Goal: Task Accomplishment & Management: Complete application form

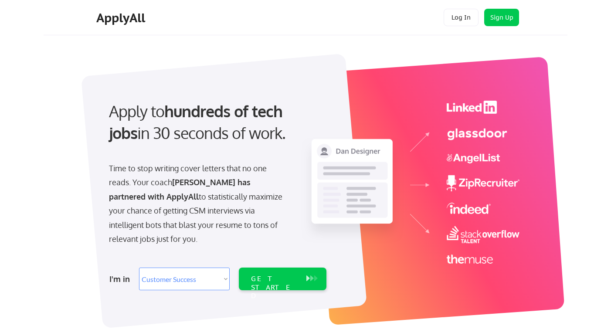
select select ""sales""
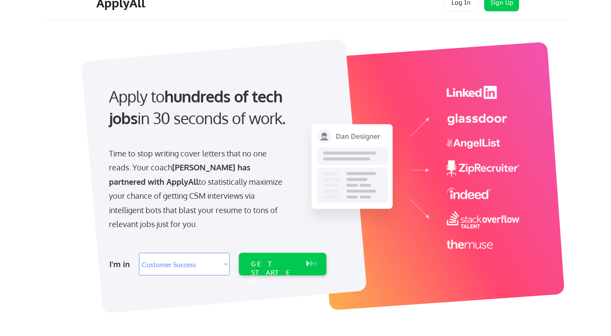
scroll to position [17, 0]
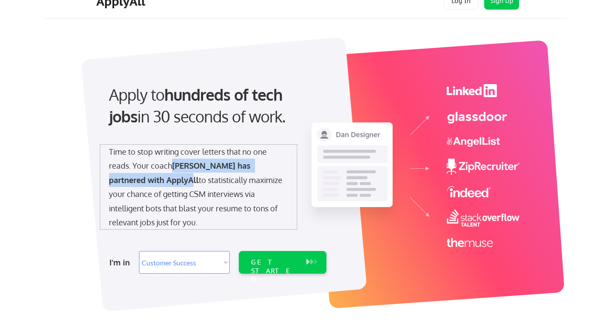
drag, startPoint x: 171, startPoint y: 162, endPoint x: 142, endPoint y: 179, distance: 33.4
click at [142, 179] on div "Time to stop writing cover letters that no one reads. Your coach Noah Little ha…" at bounding box center [198, 187] width 179 height 84
click at [157, 254] on select "Select Role Software Engineering Product Management Customer Success Sales UI/U…" at bounding box center [184, 262] width 91 height 23
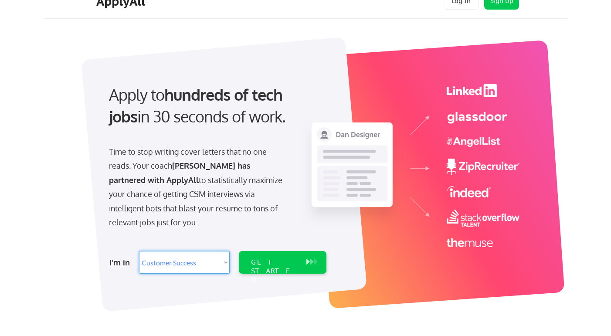
click at [116, 263] on div "I'm in" at bounding box center [121, 262] width 24 height 14
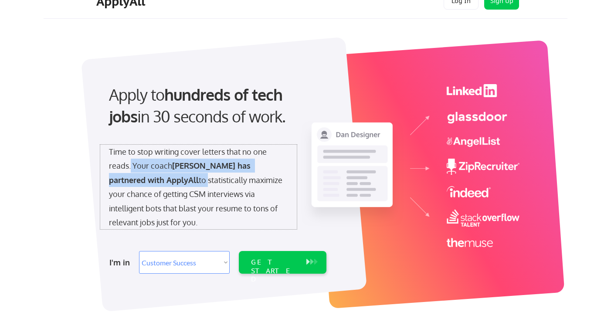
drag, startPoint x: 131, startPoint y: 166, endPoint x: 148, endPoint y: 180, distance: 22.6
click at [148, 180] on div "Time to stop writing cover letters that no one reads. Your coach Noah Little ha…" at bounding box center [198, 187] width 179 height 84
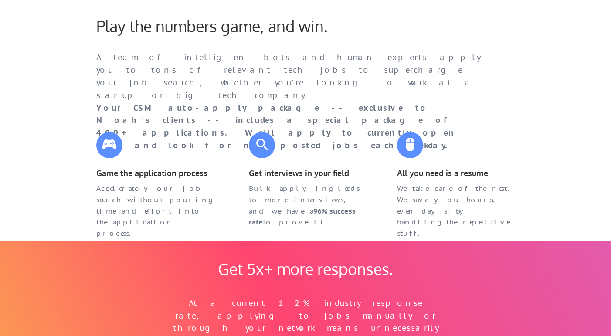
scroll to position [389, 0]
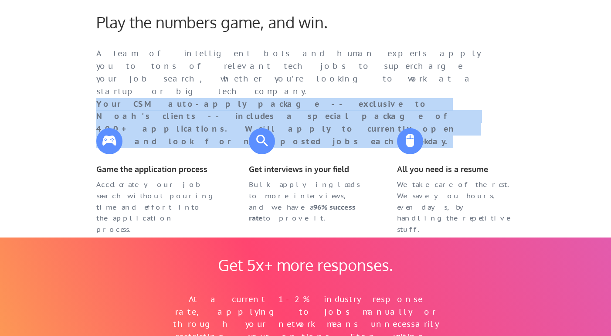
drag, startPoint x: 94, startPoint y: 88, endPoint x: 460, endPoint y: 105, distance: 366.2
click at [460, 106] on div "A team of intelligent bots and human experts apply you to tons of relevant tech…" at bounding box center [288, 78] width 401 height 63
click at [460, 105] on div "A team of intelligent bots and human experts apply you to tons of relevant tech…" at bounding box center [287, 97] width 383 height 100
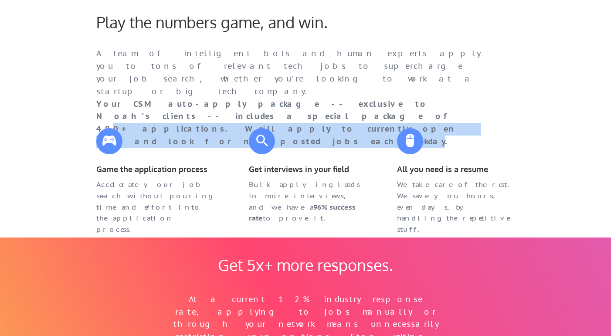
drag, startPoint x: 450, startPoint y: 91, endPoint x: 453, endPoint y: 105, distance: 14.4
click at [453, 105] on strong "Your CSM auto-apply package -- exclusive to Noah's clients -- includes a specia…" at bounding box center [282, 122] width 373 height 47
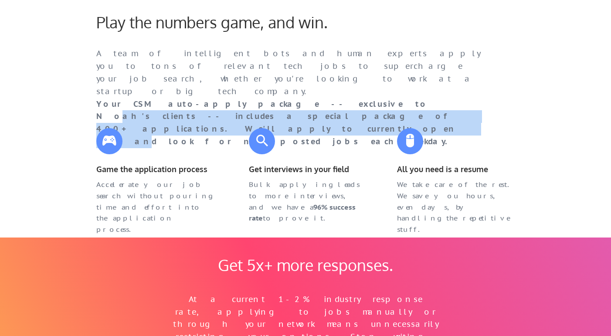
drag, startPoint x: 275, startPoint y: 94, endPoint x: 291, endPoint y: 104, distance: 19.2
click at [291, 104] on strong "Your CSM auto-apply package -- exclusive to Noah's clients -- includes a specia…" at bounding box center [282, 122] width 373 height 47
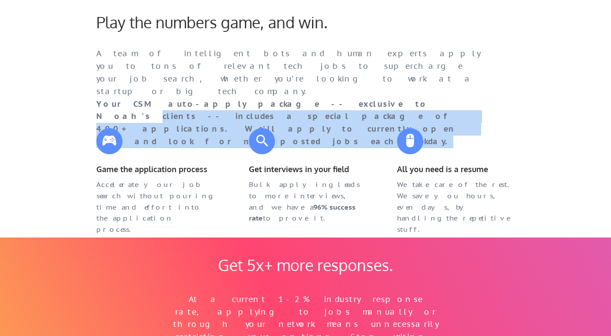
drag, startPoint x: 309, startPoint y: 94, endPoint x: 456, endPoint y: 102, distance: 147.0
click at [456, 102] on div "A team of intelligent bots and human experts apply you to tons of relevant tech…" at bounding box center [287, 97] width 383 height 100
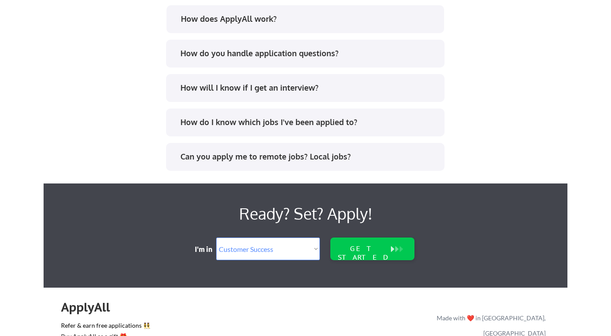
scroll to position [1294, 0]
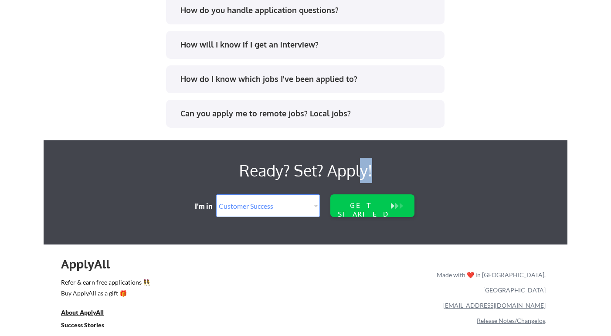
drag, startPoint x: 362, startPoint y: 169, endPoint x: 383, endPoint y: 169, distance: 20.9
click at [383, 169] on div "Ready? Set? Apply!" at bounding box center [305, 170] width 280 height 25
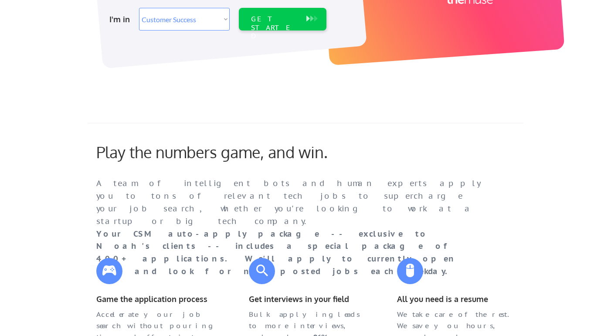
scroll to position [0, 0]
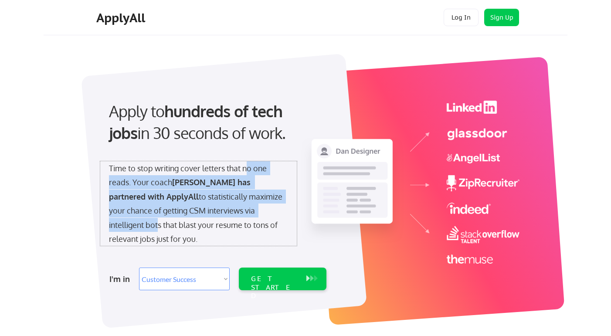
drag, startPoint x: 248, startPoint y: 165, endPoint x: 251, endPoint y: 209, distance: 44.1
click at [251, 209] on div "Time to stop writing cover letters that no one reads. Your coach Noah Little ha…" at bounding box center [198, 203] width 179 height 84
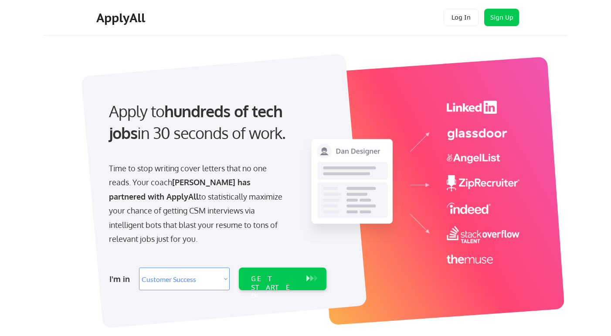
scroll to position [34, 0]
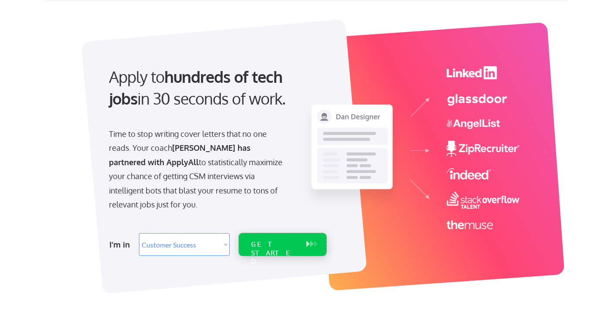
click at [258, 235] on div "GET STARTED" at bounding box center [273, 244] width 55 height 23
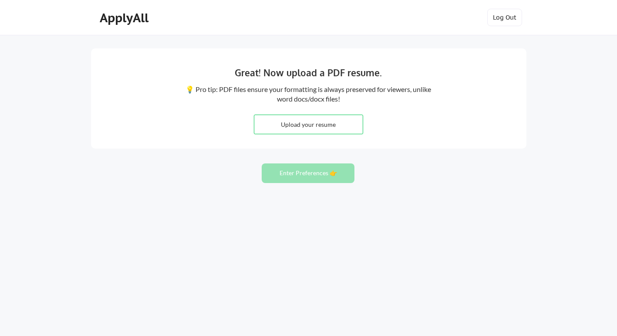
click at [289, 121] on input "file" at bounding box center [308, 124] width 108 height 19
type input "C:\fakepath\Anitha Amarnath Resume 9-23-25.pdf"
click at [327, 178] on button "Enter Preferences 👉" at bounding box center [308, 173] width 93 height 20
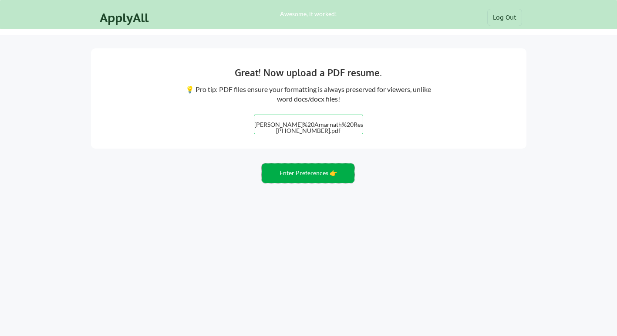
click at [327, 178] on button "Enter Preferences 👉" at bounding box center [308, 173] width 93 height 20
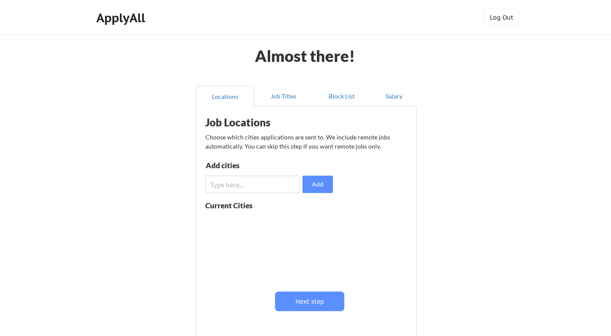
click at [225, 183] on input "input" at bounding box center [252, 183] width 94 height 17
click at [242, 184] on input "input" at bounding box center [252, 183] width 94 height 17
type input "[GEOGRAPHIC_DATA], [GEOGRAPHIC_DATA]"
click at [305, 185] on button "Add" at bounding box center [317, 183] width 30 height 17
drag, startPoint x: 206, startPoint y: 221, endPoint x: 234, endPoint y: 222, distance: 28.3
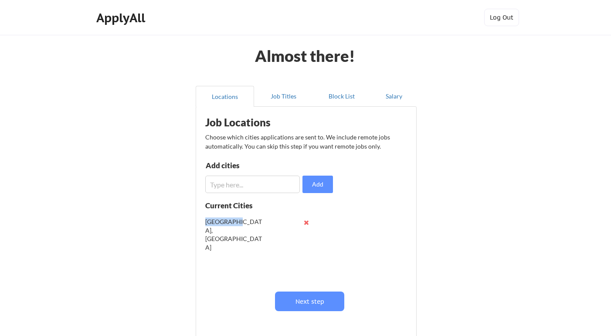
click at [234, 222] on div "[GEOGRAPHIC_DATA], [GEOGRAPHIC_DATA]" at bounding box center [233, 234] width 57 height 34
drag, startPoint x: 209, startPoint y: 210, endPoint x: 240, endPoint y: 222, distance: 32.1
click at [240, 222] on div "Current Cities [GEOGRAPHIC_DATA], [GEOGRAPHIC_DATA]" at bounding box center [269, 245] width 128 height 87
click at [240, 222] on div "[GEOGRAPHIC_DATA], [GEOGRAPHIC_DATA]" at bounding box center [233, 234] width 57 height 34
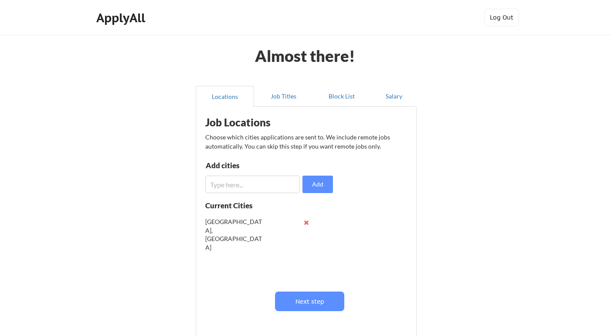
click at [219, 179] on input "input" at bounding box center [252, 183] width 94 height 17
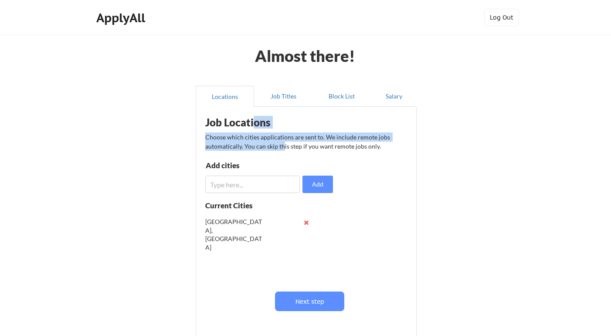
drag, startPoint x: 255, startPoint y: 128, endPoint x: 282, endPoint y: 151, distance: 35.5
click at [282, 151] on div "Job Locations Choose which cities applications are sent to. We include remote j…" at bounding box center [307, 223] width 215 height 225
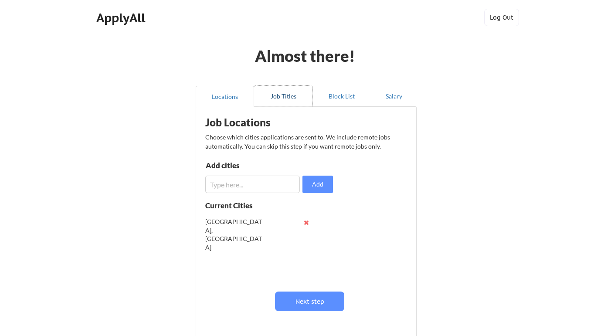
click at [280, 101] on button "Job Titles" at bounding box center [283, 96] width 58 height 21
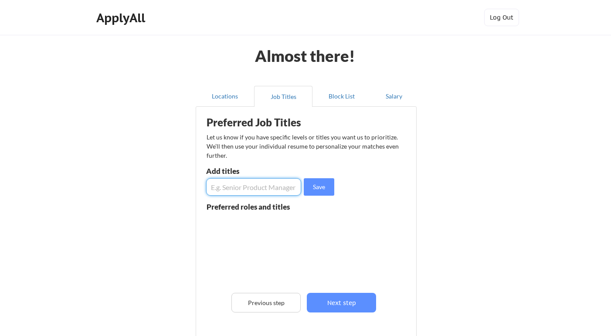
click at [231, 192] on input "input" at bounding box center [253, 186] width 95 height 17
type input "Sr Project Manager"
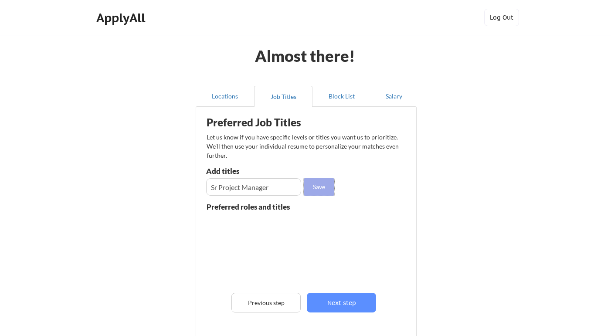
click at [328, 189] on button "Save" at bounding box center [319, 186] width 30 height 17
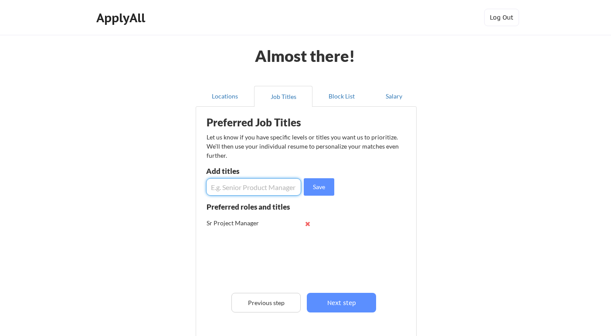
click at [271, 188] on input "input" at bounding box center [253, 186] width 95 height 17
type input "Sr Implementation Manager"
click at [315, 193] on button "Save" at bounding box center [319, 186] width 30 height 17
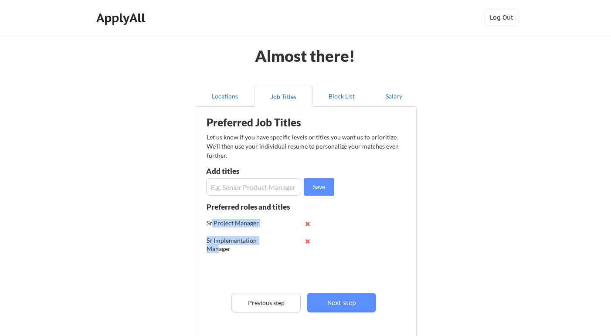
drag, startPoint x: 211, startPoint y: 226, endPoint x: 218, endPoint y: 248, distance: 22.9
click at [218, 248] on div "Sr Project Manager Sr Implementation Manager" at bounding box center [267, 249] width 123 height 69
click at [218, 248] on div "Sr Implementation Manager" at bounding box center [234, 244] width 57 height 17
drag, startPoint x: 223, startPoint y: 264, endPoint x: 223, endPoint y: 227, distance: 37.5
click at [223, 223] on div "Sr Project Manager Sr Implementation Manager" at bounding box center [267, 249] width 123 height 69
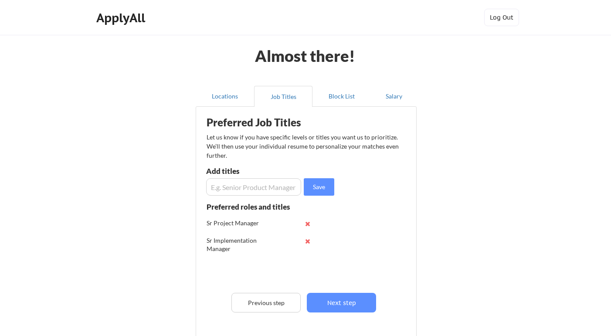
click at [223, 229] on div "Sr Project Manager" at bounding box center [234, 224] width 57 height 11
drag, startPoint x: 223, startPoint y: 229, endPoint x: 227, endPoint y: 258, distance: 29.1
click at [226, 258] on div "Sr Project Manager Sr Implementation Manager" at bounding box center [267, 249] width 123 height 69
click at [227, 258] on div "Sr Project Manager Sr Implementation Manager" at bounding box center [267, 249] width 123 height 69
click at [324, 297] on button "Next step" at bounding box center [341, 303] width 69 height 20
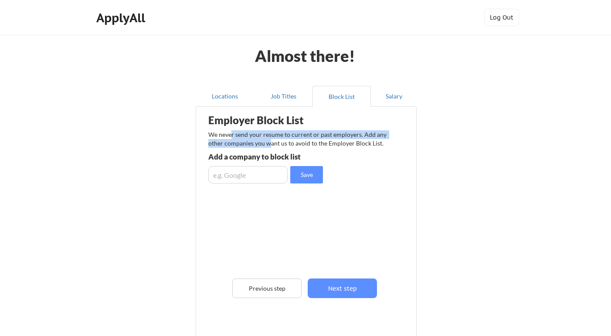
drag, startPoint x: 230, startPoint y: 132, endPoint x: 269, endPoint y: 145, distance: 40.9
click at [269, 145] on div "We never send your resume to current or past employers. Add any other companies…" at bounding box center [299, 138] width 183 height 17
click at [227, 186] on div "Employer Block List We never send your resume to current or past employers. Add…" at bounding box center [305, 221] width 211 height 225
click at [226, 171] on input "input" at bounding box center [247, 174] width 79 height 17
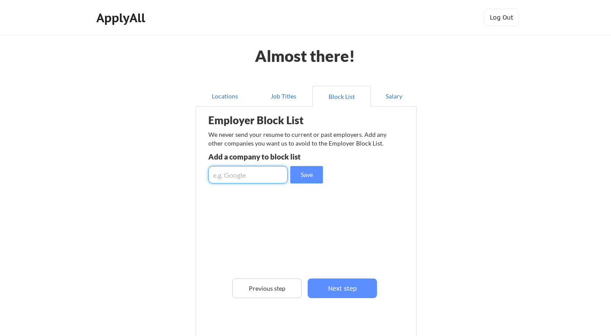
click at [226, 171] on input "input" at bounding box center [247, 174] width 79 height 17
type input "Amazon"
click at [222, 177] on input "input" at bounding box center [247, 174] width 79 height 17
type input "Nike"
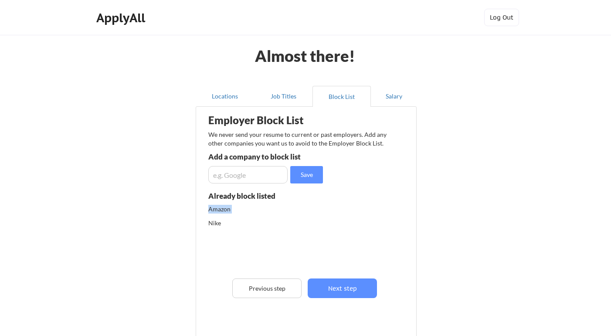
drag, startPoint x: 215, startPoint y: 214, endPoint x: 221, endPoint y: 228, distance: 15.0
click at [221, 228] on div "Amazon Nike" at bounding box center [276, 238] width 137 height 67
click at [221, 228] on div "Nike" at bounding box center [276, 226] width 137 height 14
click at [341, 283] on button "Next step" at bounding box center [341, 288] width 69 height 20
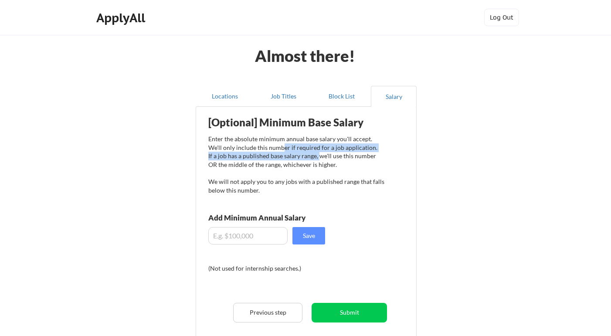
drag, startPoint x: 318, startPoint y: 168, endPoint x: 270, endPoint y: 139, distance: 56.5
click at [269, 143] on div "Enter the absolute minimum annual base salary you'll accept. We'll only include…" at bounding box center [296, 165] width 176 height 60
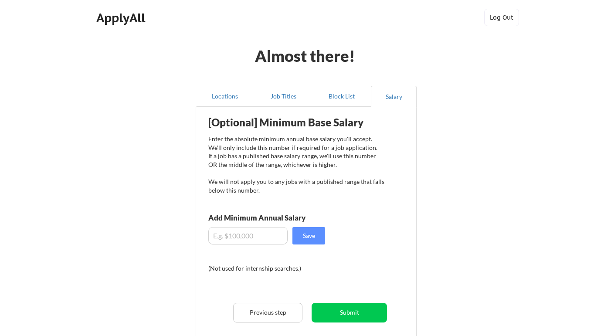
click at [270, 139] on div "Enter the absolute minimum annual base salary you'll accept. We'll only include…" at bounding box center [296, 165] width 176 height 60
drag, startPoint x: 257, startPoint y: 122, endPoint x: 339, endPoint y: 159, distance: 89.3
click at [338, 159] on div "[Optional] Minimum Base Salary Enter the absolute minimum annual base salary yo…" at bounding box center [307, 235] width 215 height 249
click at [339, 159] on div "Enter the absolute minimum annual base salary you'll accept. We'll only include…" at bounding box center [296, 165] width 176 height 60
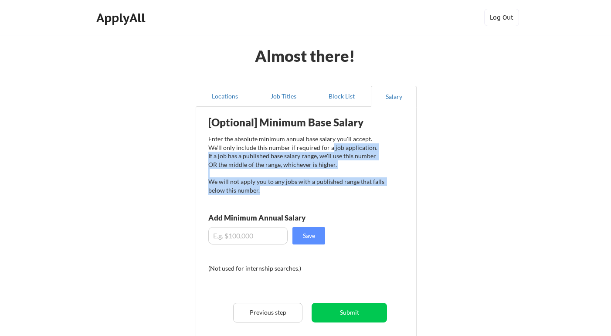
drag, startPoint x: 314, startPoint y: 144, endPoint x: 344, endPoint y: 203, distance: 66.2
click at [344, 203] on div "[Optional] Minimum Base Salary Enter the absolute minimum annual base salary yo…" at bounding box center [307, 235] width 215 height 249
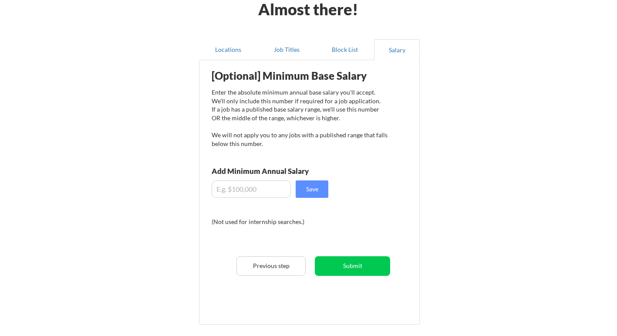
scroll to position [58, 0]
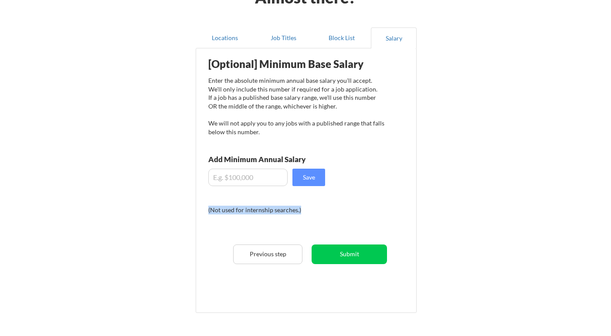
drag, startPoint x: 267, startPoint y: 205, endPoint x: 298, endPoint y: 219, distance: 34.9
click at [298, 219] on div "[Optional] Minimum Base Salary Enter the absolute minimum annual base salary yo…" at bounding box center [307, 177] width 215 height 249
click at [298, 219] on div "(Not used for internship searches.)" at bounding box center [267, 214] width 118 height 16
drag, startPoint x: 291, startPoint y: 214, endPoint x: 308, endPoint y: 214, distance: 17.0
click at [307, 214] on div "(Not used for internship searches.)" at bounding box center [267, 214] width 118 height 16
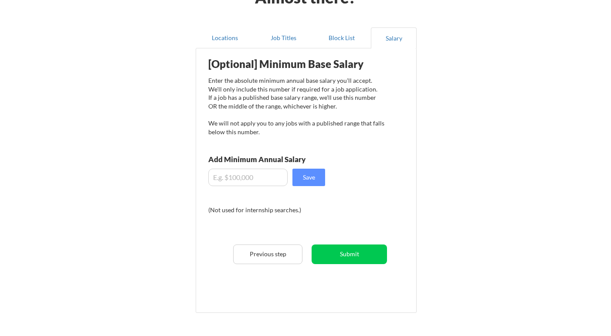
click at [308, 214] on div "(Not used for internship searches.)" at bounding box center [267, 214] width 118 height 16
drag, startPoint x: 288, startPoint y: 213, endPoint x: 340, endPoint y: 232, distance: 55.7
click at [340, 232] on div "[Optional] Minimum Base Salary Enter the absolute minimum annual base salary yo…" at bounding box center [307, 177] width 215 height 249
click at [345, 259] on button "Submit" at bounding box center [348, 254] width 75 height 20
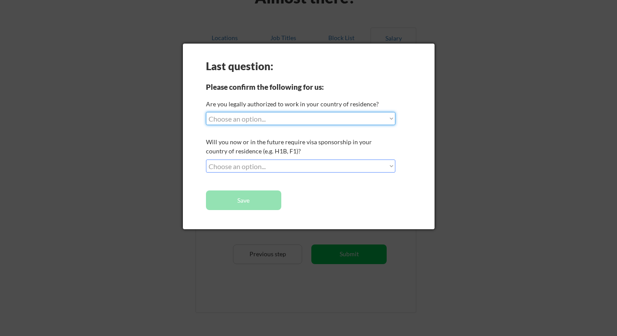
click at [270, 119] on select "Choose an option... Yes, I am a [DEMOGRAPHIC_DATA] Citizen Yes, I am a [DEMOGRA…" at bounding box center [300, 118] width 189 height 13
click at [206, 112] on select "Choose an option... Yes, I am a [DEMOGRAPHIC_DATA] Citizen Yes, I am a [DEMOGRA…" at bounding box center [300, 118] width 189 height 13
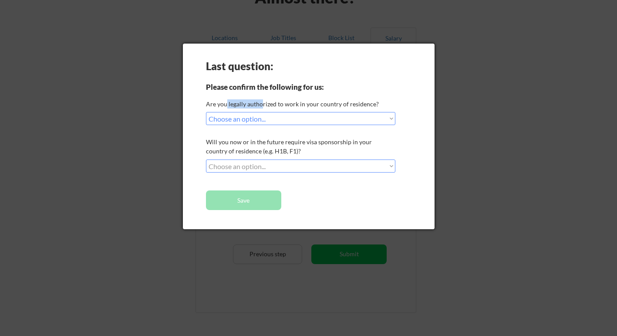
drag, startPoint x: 227, startPoint y: 105, endPoint x: 265, endPoint y: 107, distance: 37.9
click at [265, 107] on div "Are you legally authorized to work in your country of residence?" at bounding box center [299, 103] width 187 height 9
click at [243, 119] on select "Choose an option... Yes, I am a [DEMOGRAPHIC_DATA] Citizen Yes, I am a [DEMOGRA…" at bounding box center [300, 118] width 189 height 13
select select ""yes__i_am_here_on_a_visa__h1b__opt__etc__""
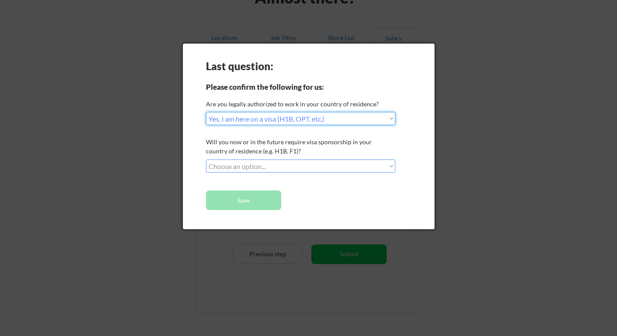
click at [206, 112] on select "Choose an option... Yes, I am a [DEMOGRAPHIC_DATA] Citizen Yes, I am a [DEMOGRA…" at bounding box center [300, 118] width 189 height 13
click at [256, 121] on select "Choose an option... Yes, I am a [DEMOGRAPHIC_DATA] Citizen Yes, I am a [DEMOGRA…" at bounding box center [300, 118] width 189 height 13
click at [259, 163] on select "Choose an option... No, I will not need sponsorship Yes, I will need sponsorship" at bounding box center [300, 165] width 189 height 13
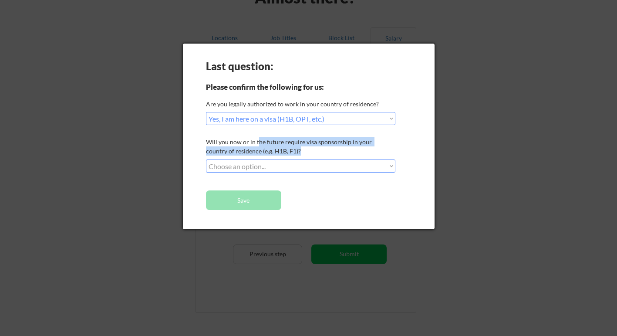
drag, startPoint x: 256, startPoint y: 143, endPoint x: 280, endPoint y: 157, distance: 27.5
click at [280, 157] on div "Last question: Please confirm the following for us: Are you legally authorized …" at bounding box center [309, 137] width 252 height 186
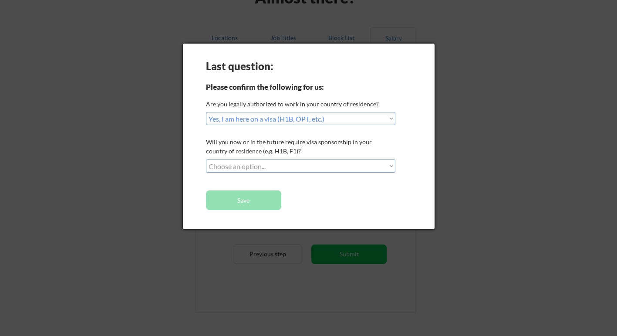
click at [280, 157] on div "Last question: Please confirm the following for us: Are you legally authorized …" at bounding box center [309, 137] width 252 height 186
click at [276, 168] on select "Choose an option... No, I will not need sponsorship Yes, I will need sponsorship" at bounding box center [300, 165] width 189 height 13
click at [259, 172] on select "Choose an option... No, I will not need sponsorship Yes, I will need sponsorship" at bounding box center [300, 165] width 189 height 13
click at [206, 159] on select "Choose an option... No, I will not need sponsorship Yes, I will need sponsorship" at bounding box center [300, 165] width 189 height 13
click at [252, 162] on select "Choose an option... No, I will not need sponsorship Yes, I will need sponsorship" at bounding box center [300, 165] width 189 height 13
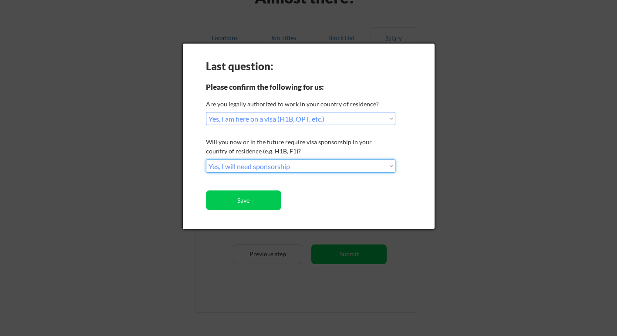
select select ""no__i_will_not_need_sponsorship""
click at [206, 159] on select "Choose an option... No, I will not need sponsorship Yes, I will need sponsorship" at bounding box center [300, 165] width 189 height 13
click at [249, 117] on select "Choose an option... Yes, I am a [DEMOGRAPHIC_DATA] Citizen Yes, I am a [DEMOGRA…" at bounding box center [300, 118] width 189 height 13
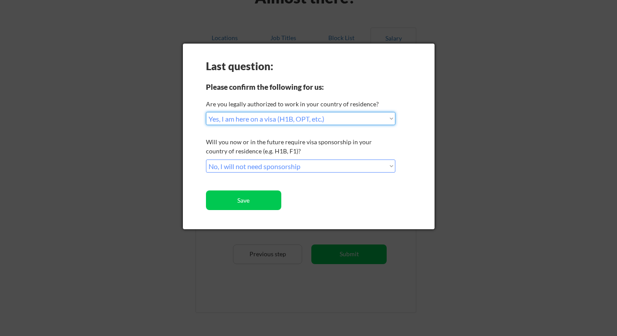
click at [206, 112] on select "Choose an option... Yes, I am a [DEMOGRAPHIC_DATA] Citizen Yes, I am a [DEMOGRA…" at bounding box center [300, 118] width 189 height 13
click at [239, 125] on select "Choose an option... Yes, I am a [DEMOGRAPHIC_DATA] Citizen Yes, I am a [DEMOGRA…" at bounding box center [300, 118] width 189 height 13
select select ""yes__i_am_an_other_[DEMOGRAPHIC_DATA]""
click at [206, 112] on select "Choose an option... Yes, I am a [DEMOGRAPHIC_DATA] Citizen Yes, I am a [DEMOGRA…" at bounding box center [300, 118] width 189 height 13
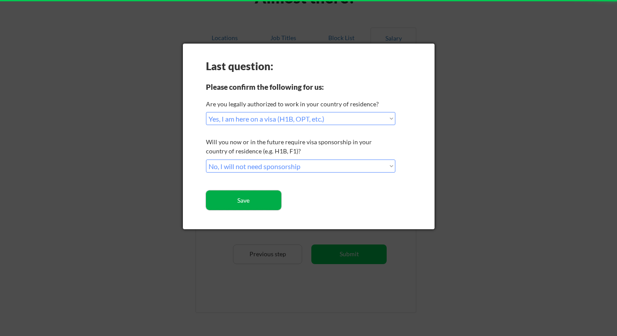
click at [240, 192] on button "Save" at bounding box center [243, 200] width 75 height 20
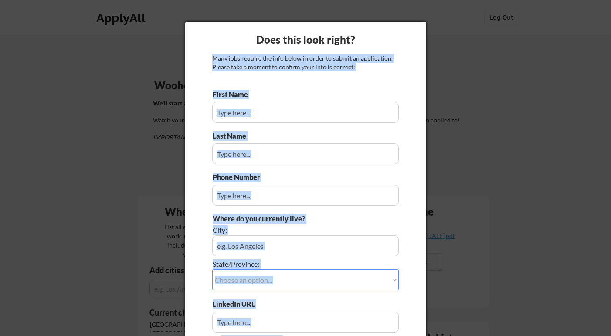
drag, startPoint x: 285, startPoint y: 88, endPoint x: 279, endPoint y: 64, distance: 24.8
click at [279, 64] on div "Does this look right? Many jobs require the info below in order to submit an ap…" at bounding box center [305, 206] width 241 height 368
click at [279, 64] on div "Many jobs require the info below in order to submit an application. Please take…" at bounding box center [305, 62] width 186 height 17
type input "Anitha"
type input "Amarnath"
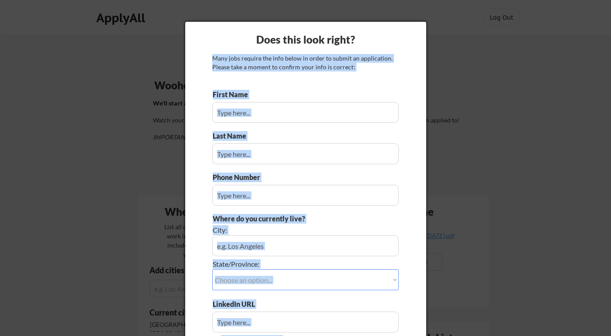
type input "778-887-8472"
type input "Surrey, BC"
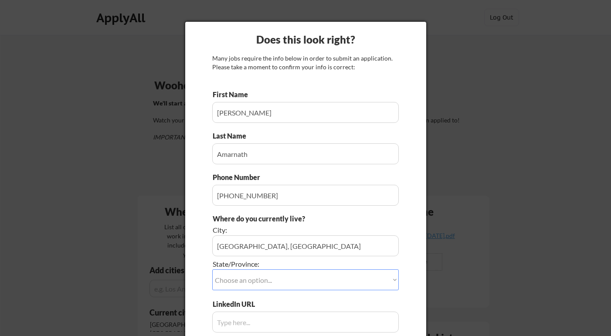
click at [260, 105] on input "input" at bounding box center [305, 112] width 186 height 21
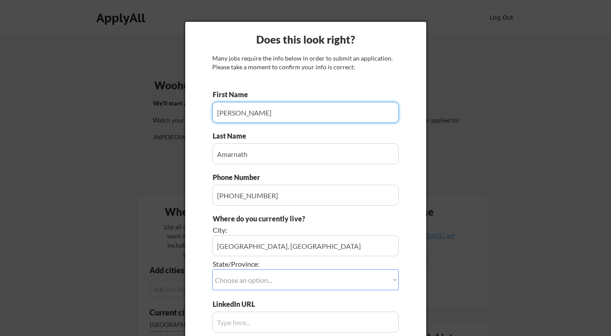
click at [250, 119] on input "input" at bounding box center [305, 112] width 186 height 21
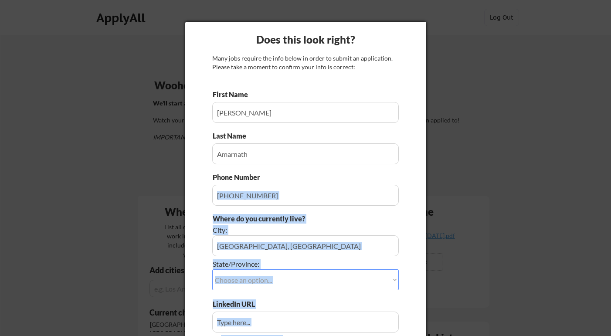
drag, startPoint x: 205, startPoint y: 89, endPoint x: 266, endPoint y: 200, distance: 127.1
click at [266, 200] on div "Does this look right? Many jobs require the info below in order to submit an ap…" at bounding box center [305, 206] width 241 height 368
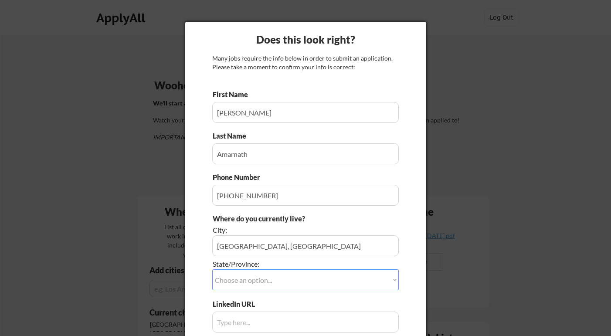
click at [266, 200] on input "input" at bounding box center [305, 195] width 186 height 21
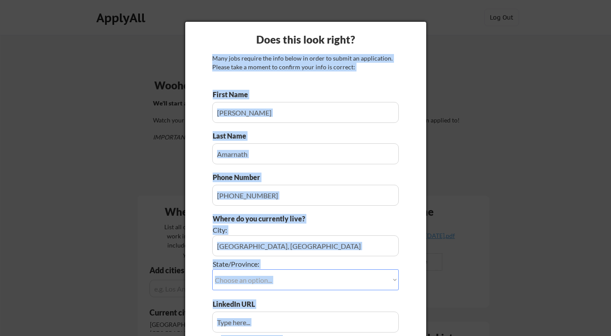
drag, startPoint x: 270, startPoint y: 66, endPoint x: 322, endPoint y: 85, distance: 55.5
click at [321, 85] on div "Does this look right? Many jobs require the info below in order to submit an ap…" at bounding box center [305, 206] width 241 height 368
click at [322, 85] on div "Does this look right? Many jobs require the info below in order to submit an ap…" at bounding box center [305, 206] width 241 height 368
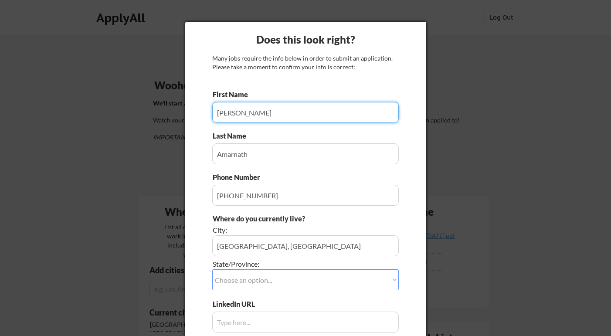
click at [318, 116] on input "input" at bounding box center [305, 112] width 186 height 21
click at [293, 158] on input "input" at bounding box center [305, 153] width 186 height 21
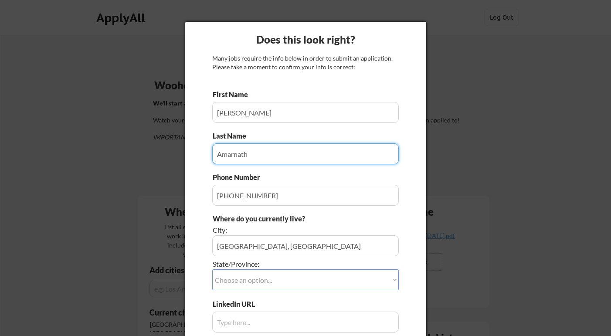
click at [297, 190] on input "input" at bounding box center [305, 195] width 186 height 21
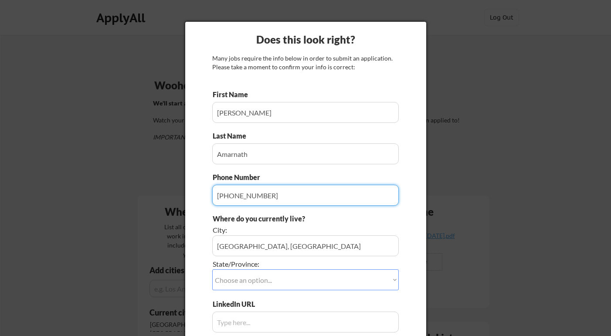
click at [280, 193] on input "input" at bounding box center [305, 195] width 186 height 21
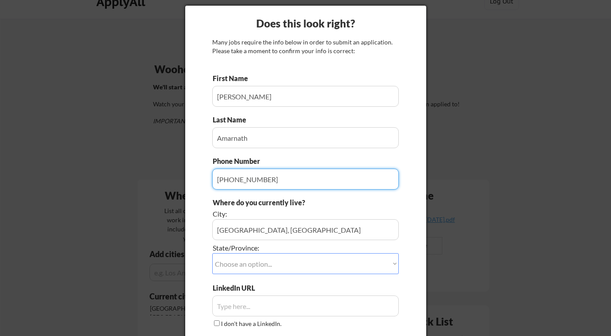
scroll to position [9, 0]
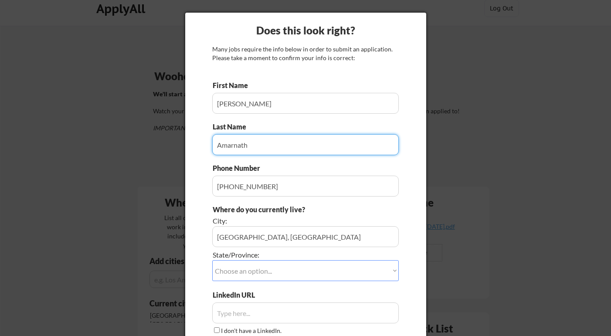
click at [260, 146] on input "input" at bounding box center [305, 144] width 186 height 21
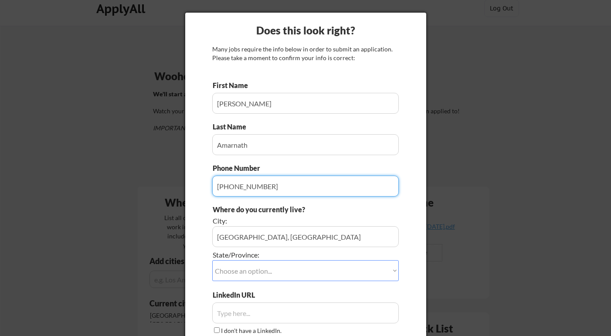
click at [263, 187] on input "input" at bounding box center [305, 185] width 186 height 21
click at [260, 94] on input "input" at bounding box center [305, 103] width 186 height 21
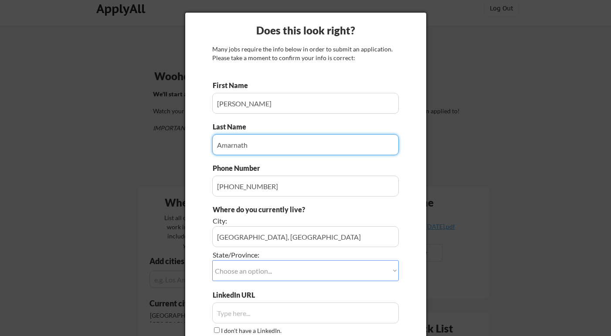
click at [252, 152] on input "input" at bounding box center [305, 144] width 186 height 21
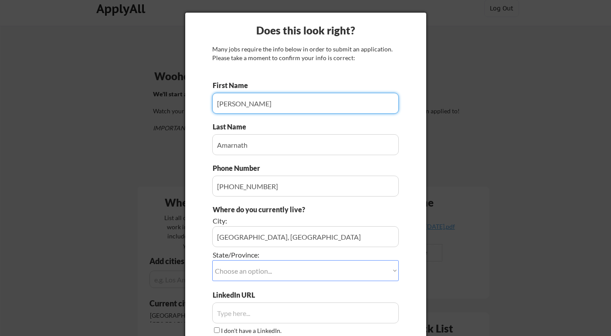
drag, startPoint x: 249, startPoint y: 103, endPoint x: 263, endPoint y: 107, distance: 13.9
click at [263, 107] on input "input" at bounding box center [305, 103] width 186 height 21
drag, startPoint x: 224, startPoint y: 99, endPoint x: 274, endPoint y: 100, distance: 49.6
click at [273, 100] on input "input" at bounding box center [305, 103] width 186 height 21
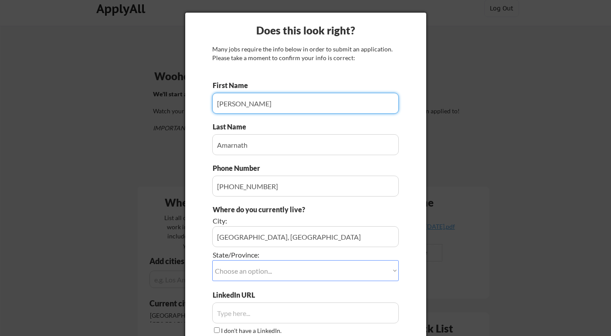
click at [274, 100] on input "input" at bounding box center [305, 103] width 186 height 21
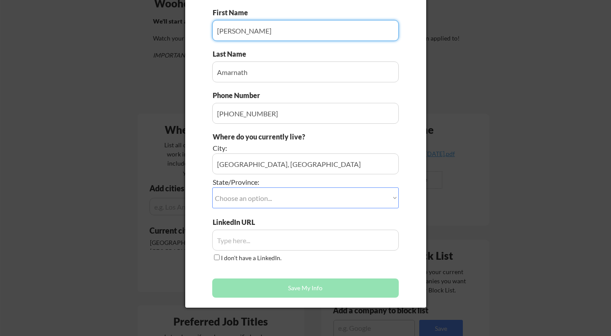
scroll to position [84, 0]
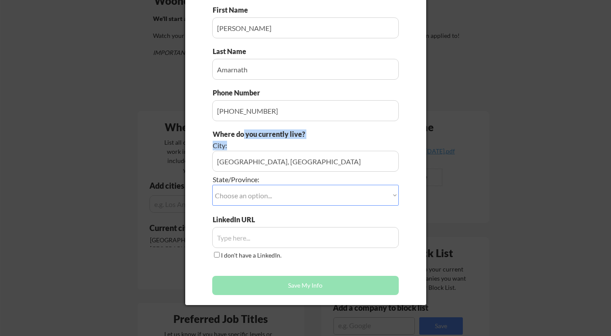
drag, startPoint x: 255, startPoint y: 142, endPoint x: 270, endPoint y: 164, distance: 26.6
click at [270, 164] on div "Where do you currently live? City: State/Province: Choose an option... Other/No…" at bounding box center [305, 171] width 186 height 85
click at [270, 164] on input "input" at bounding box center [305, 161] width 186 height 21
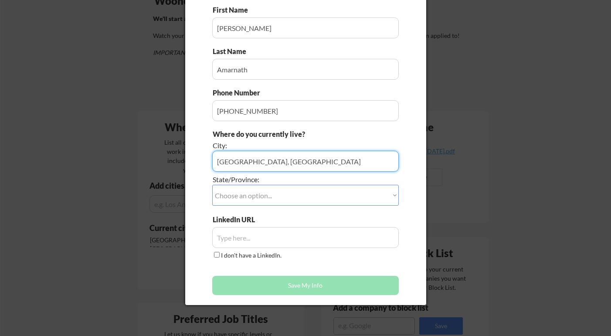
click at [257, 202] on select "Choose an option... Other/Not Applicable Alabama Alaska Alberta Arizona Arkansa…" at bounding box center [305, 195] width 186 height 21
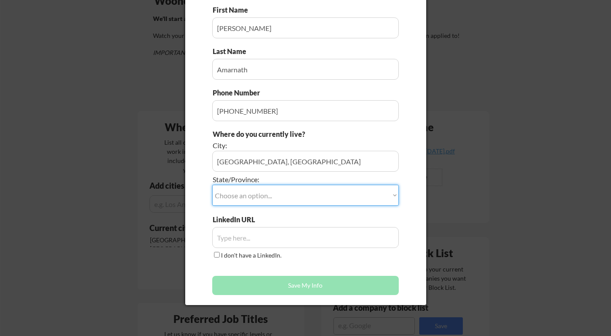
select select ""British Columbia""
click at [212, 185] on select "Choose an option... Other/Not Applicable Alabama Alaska Alberta Arizona Arkansa…" at bounding box center [305, 195] width 186 height 21
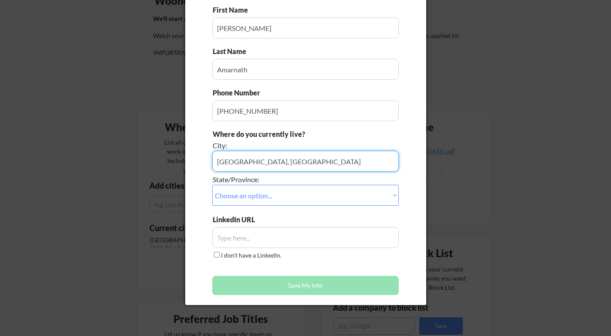
click at [244, 162] on input "input" at bounding box center [305, 161] width 186 height 21
drag, startPoint x: 240, startPoint y: 162, endPoint x: 259, endPoint y: 162, distance: 18.7
click at [258, 162] on input "input" at bounding box center [305, 161] width 186 height 21
click at [259, 162] on input "input" at bounding box center [305, 161] width 186 height 21
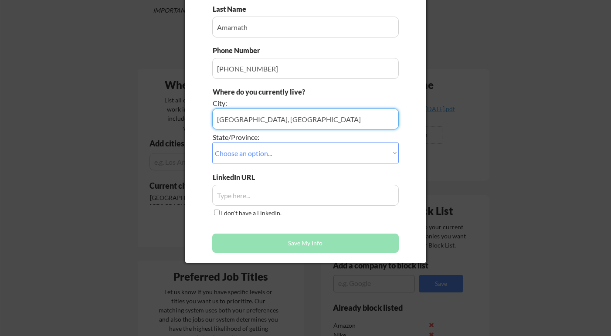
scroll to position [149, 0]
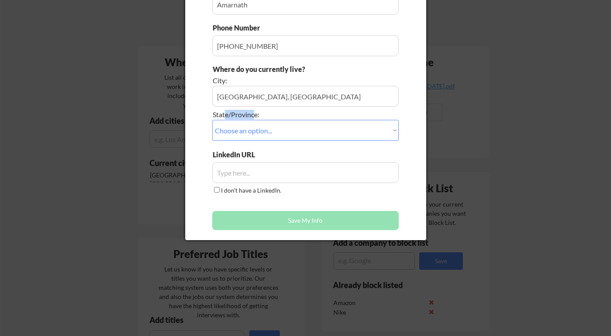
drag, startPoint x: 226, startPoint y: 118, endPoint x: 255, endPoint y: 118, distance: 28.7
click at [255, 118] on div "State/Province:" at bounding box center [281, 115] width 137 height 10
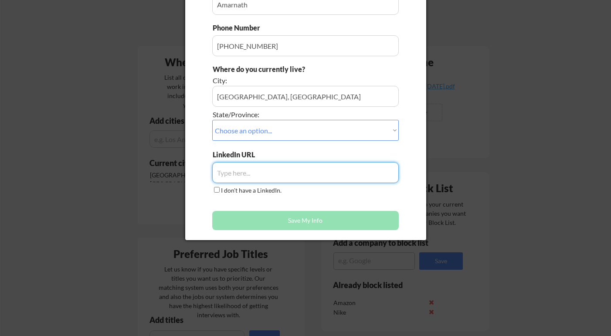
click at [244, 169] on input "input" at bounding box center [305, 172] width 186 height 21
click at [231, 170] on input "input" at bounding box center [305, 172] width 186 height 21
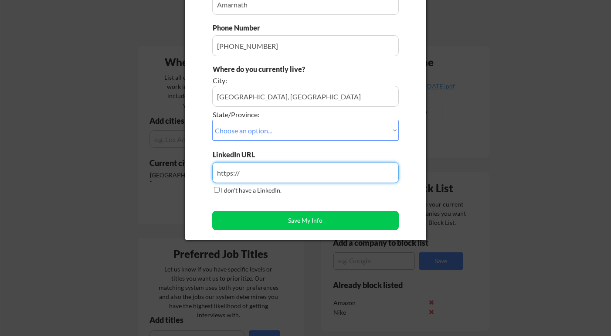
type input "https://"
click at [213, 193] on div "I don't have a LinkedIn." at bounding box center [247, 191] width 71 height 10
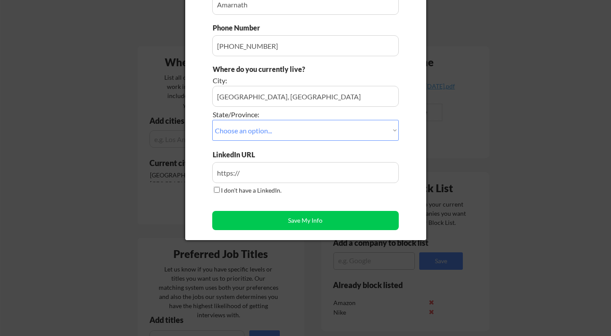
click at [214, 189] on input "I don't have a LinkedIn." at bounding box center [217, 190] width 6 height 6
checkbox input "true"
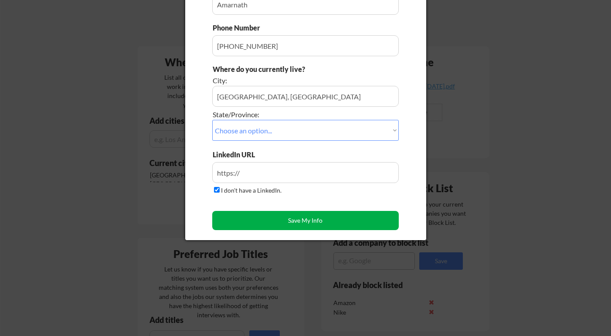
click at [248, 226] on button "Save My Info" at bounding box center [305, 220] width 186 height 19
type input "Surrey, BC, British Columbia"
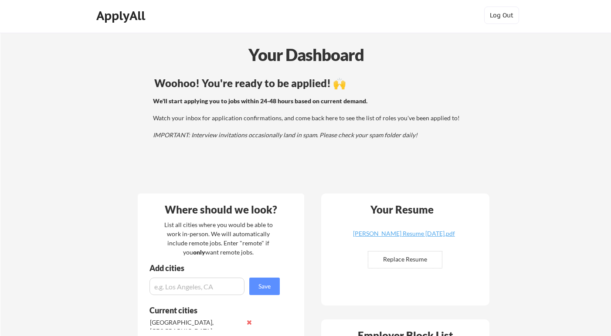
scroll to position [0, 0]
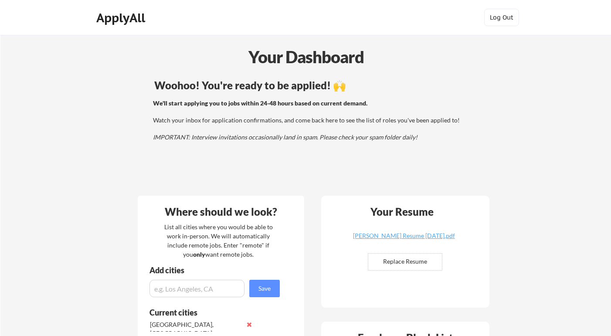
click at [295, 133] on div "We'll start applying you to jobs within 24-48 hours based on current demand. Wa…" at bounding box center [310, 120] width 314 height 43
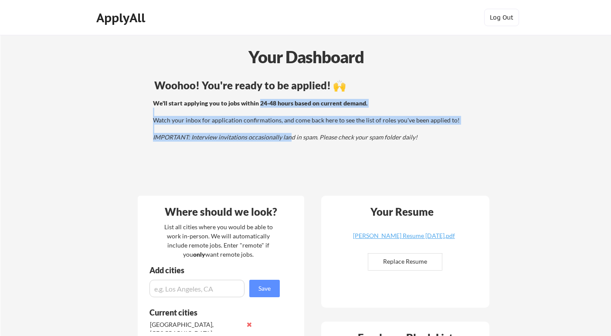
drag, startPoint x: 260, startPoint y: 102, endPoint x: 292, endPoint y: 138, distance: 49.0
click at [290, 138] on div "We'll start applying you to jobs within 24-48 hours based on current demand. Wa…" at bounding box center [310, 120] width 314 height 43
click at [292, 138] on em "IMPORTANT: Interview invitations occasionally land in spam. Please check your s…" at bounding box center [285, 136] width 264 height 7
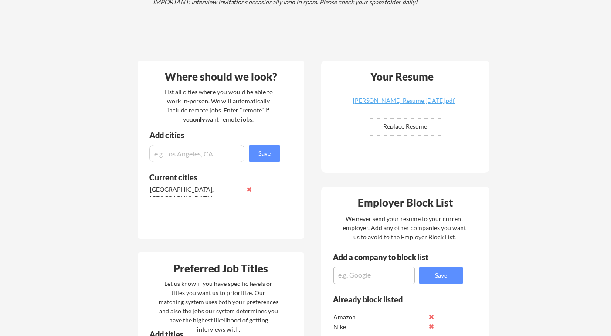
scroll to position [137, 0]
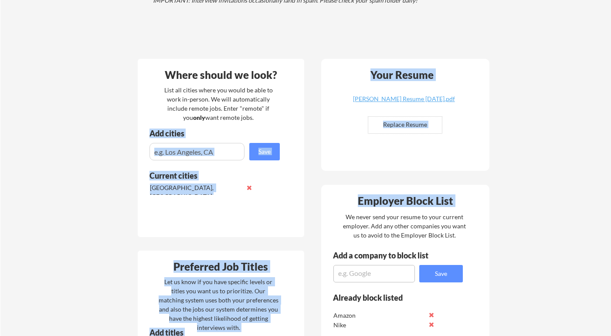
drag, startPoint x: 300, startPoint y: 143, endPoint x: 327, endPoint y: 217, distance: 78.8
click at [327, 218] on div "Where should we look? List all cities where you would be able to work in-person…" at bounding box center [313, 333] width 366 height 549
click at [327, 217] on div "Employer Block List We never send your resume to your current employer. Add any…" at bounding box center [405, 264] width 168 height 159
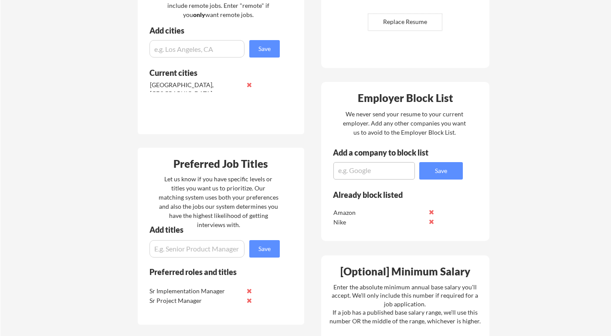
scroll to position [245, 0]
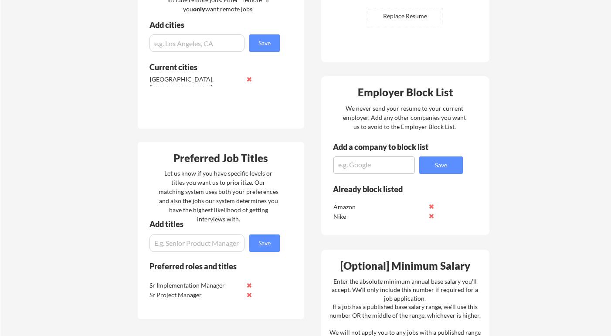
click at [187, 46] on input "input" at bounding box center [196, 42] width 95 height 17
drag, startPoint x: 169, startPoint y: 68, endPoint x: 200, endPoint y: 68, distance: 31.4
click at [200, 68] on div "Current cities" at bounding box center [209, 67] width 121 height 8
click at [193, 40] on input "input" at bounding box center [196, 42] width 95 height 17
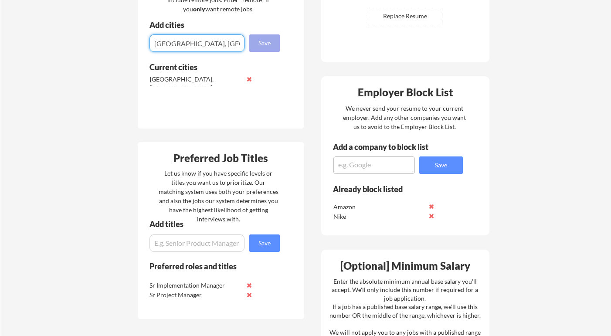
type input "Dallas, TX"
click at [268, 39] on button "Save" at bounding box center [264, 42] width 30 height 17
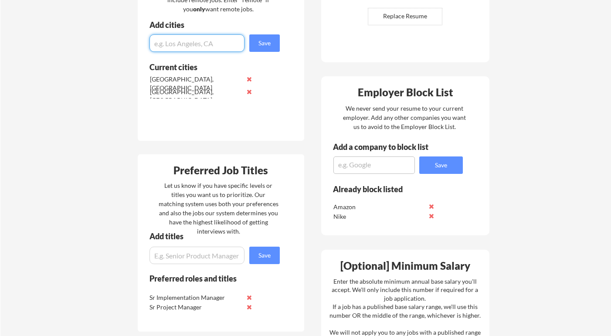
click at [217, 44] on input "input" at bounding box center [196, 42] width 95 height 17
type input "Texas"
click at [254, 43] on button "Save" at bounding box center [264, 42] width 30 height 17
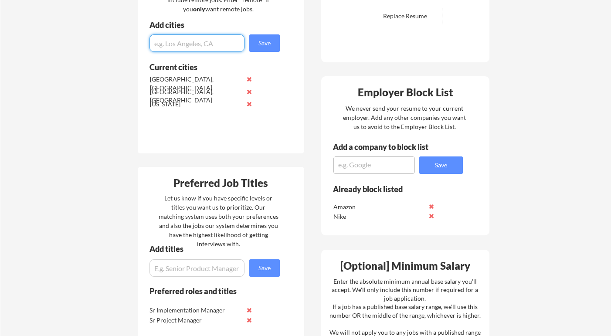
click at [218, 46] on input "input" at bounding box center [196, 42] width 95 height 17
click at [199, 47] on input "input" at bounding box center [196, 42] width 95 height 17
type input "United States"
click at [255, 44] on button "Save" at bounding box center [264, 42] width 30 height 17
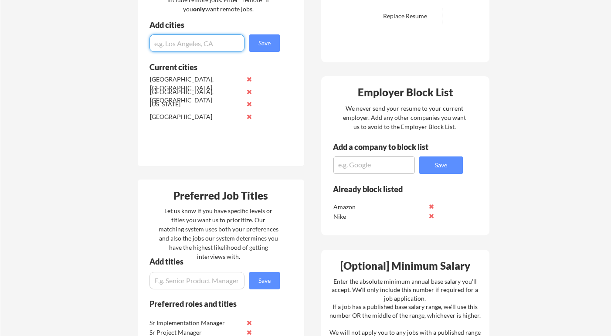
click at [209, 42] on input "input" at bounding box center [196, 42] width 95 height 17
click at [292, 80] on div "Where should we look? List all cities where you would be able to work in-person…" at bounding box center [221, 58] width 166 height 216
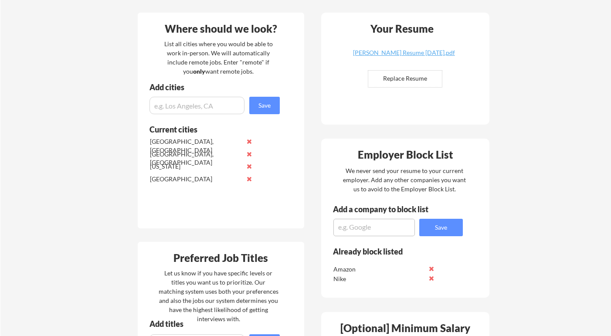
scroll to position [246, 0]
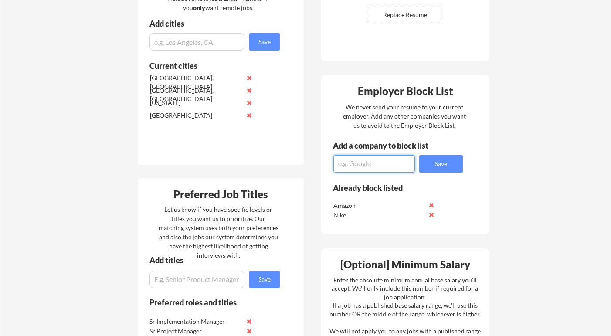
click at [361, 160] on textarea at bounding box center [373, 163] width 81 height 17
click at [358, 161] on textarea at bounding box center [373, 163] width 81 height 17
type textarea "Wells Fargo"
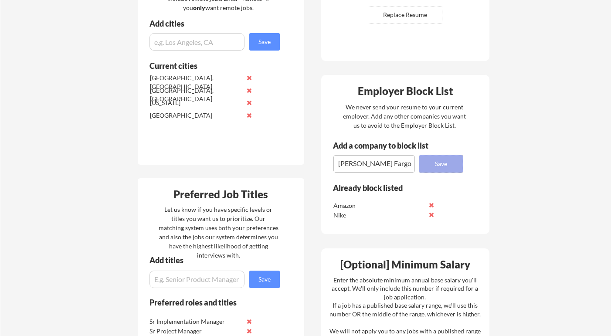
click at [429, 163] on button "Save" at bounding box center [441, 163] width 44 height 17
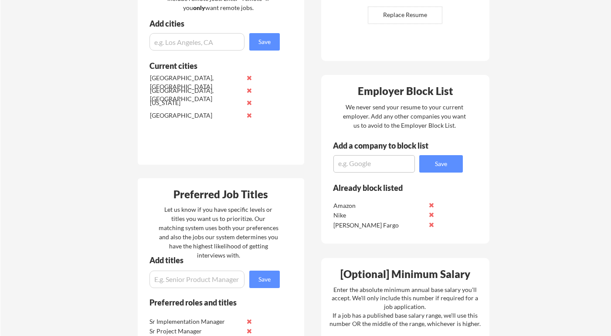
scroll to position [304, 0]
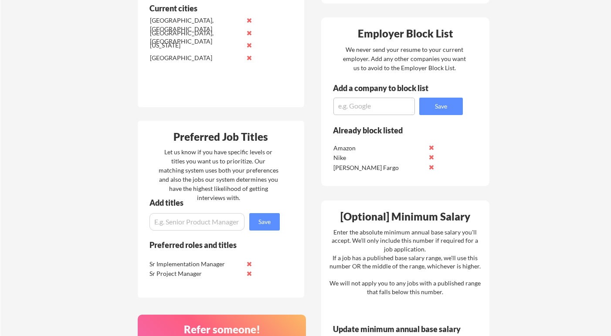
drag, startPoint x: 352, startPoint y: 172, endPoint x: 374, endPoint y: 178, distance: 22.4
click at [374, 178] on div "Already block listed Amazon Nike Wells Fargo" at bounding box center [392, 152] width 142 height 54
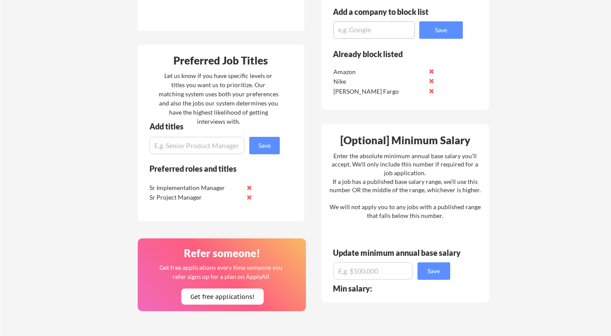
scroll to position [381, 0]
click at [207, 147] on input "input" at bounding box center [196, 144] width 95 height 17
